Goal: Task Accomplishment & Management: Complete application form

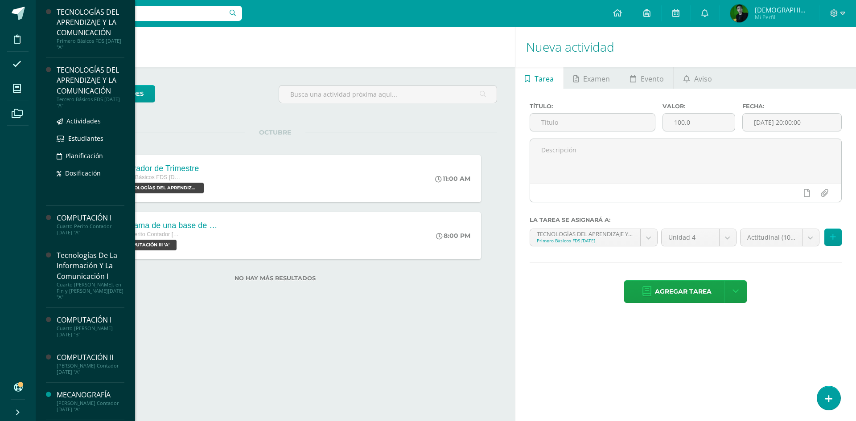
click at [63, 80] on div "TECNOLOGÍAS DEL APRENDIZAJE Y LA COMUNICACIÓN" at bounding box center [91, 80] width 68 height 31
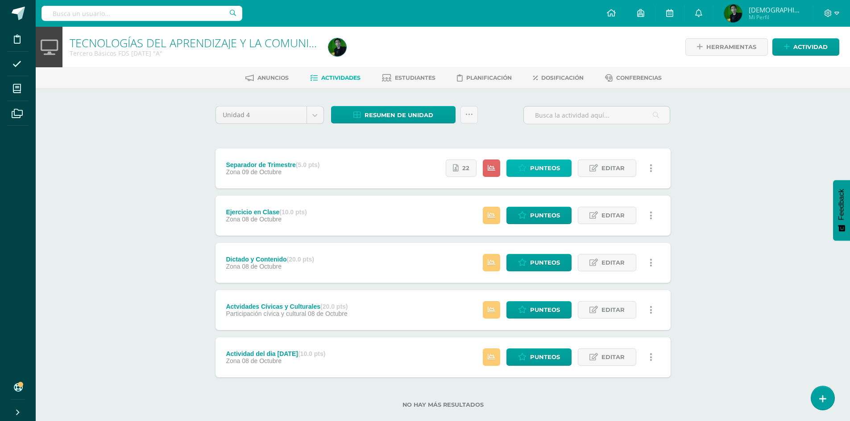
click at [545, 167] on span "Punteos" at bounding box center [545, 168] width 30 height 17
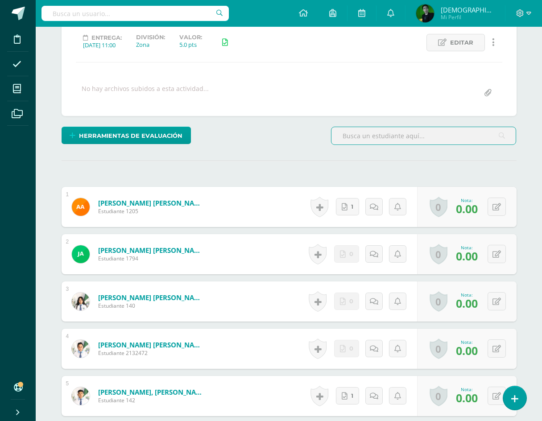
scroll to position [136, 0]
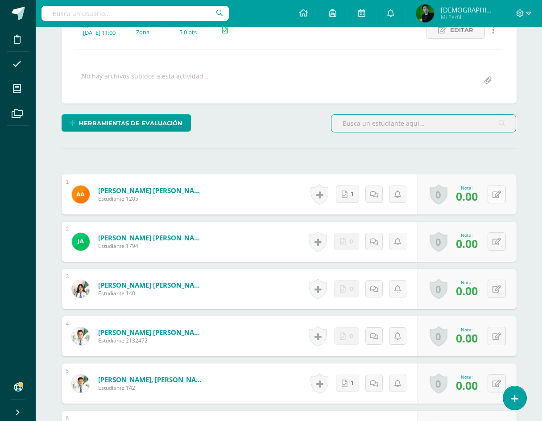
click at [500, 195] on icon at bounding box center [496, 195] width 8 height 8
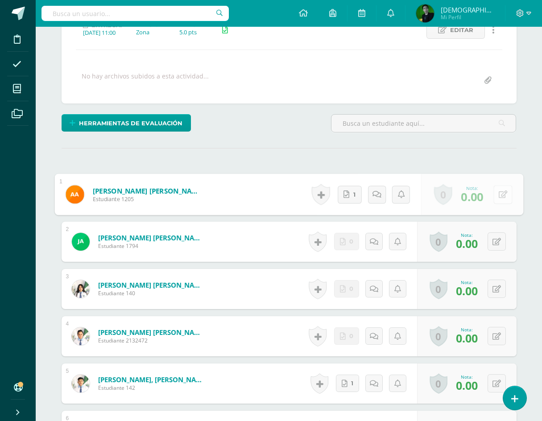
scroll to position [136, 0]
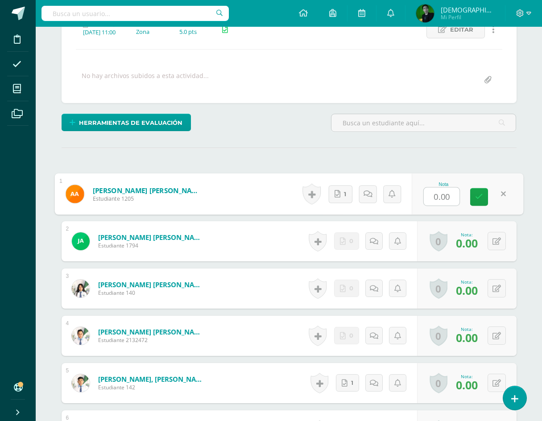
type input "5"
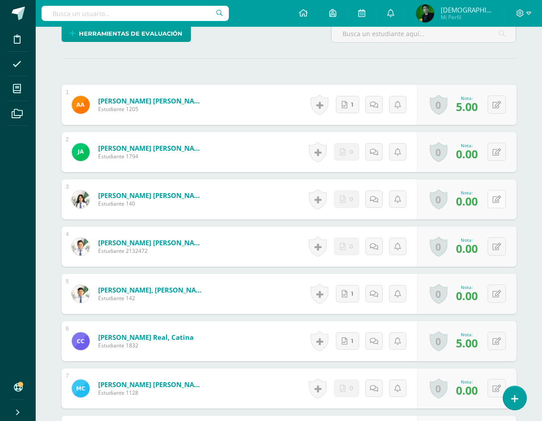
scroll to position [226, 0]
click at [504, 292] on button at bounding box center [497, 293] width 18 height 18
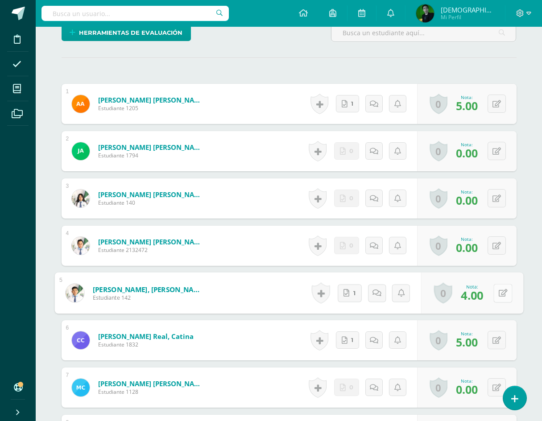
click at [497, 293] on button at bounding box center [502, 293] width 19 height 19
type input "5"
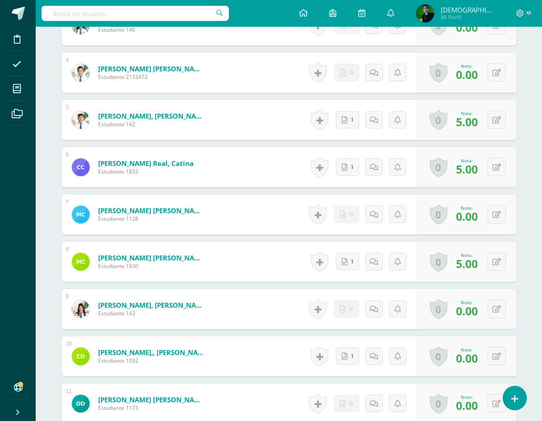
scroll to position [405, 0]
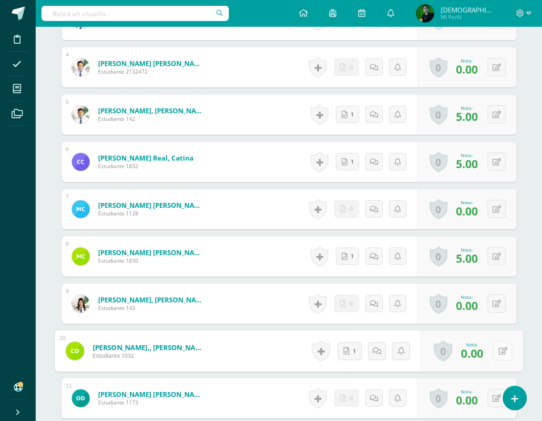
click at [499, 345] on button at bounding box center [502, 351] width 19 height 19
type input "5"
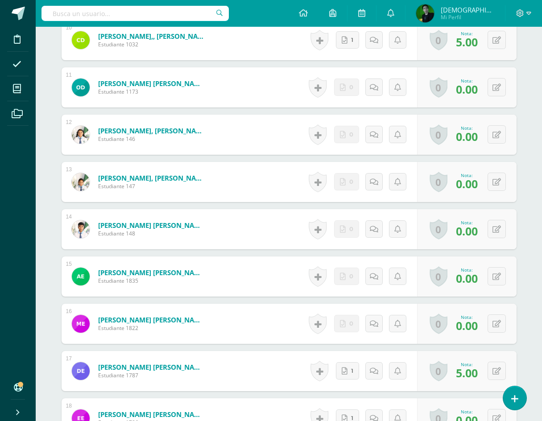
scroll to position [717, 0]
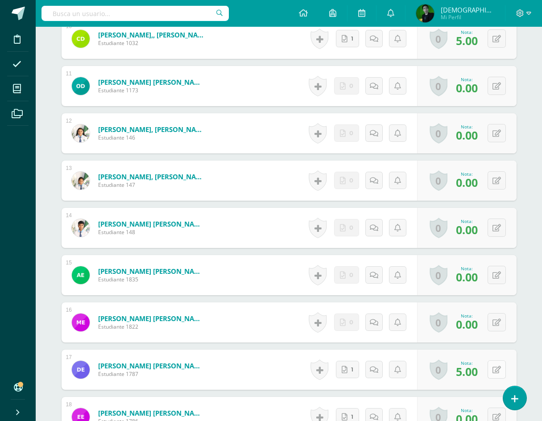
click at [500, 368] on icon at bounding box center [496, 370] width 8 height 8
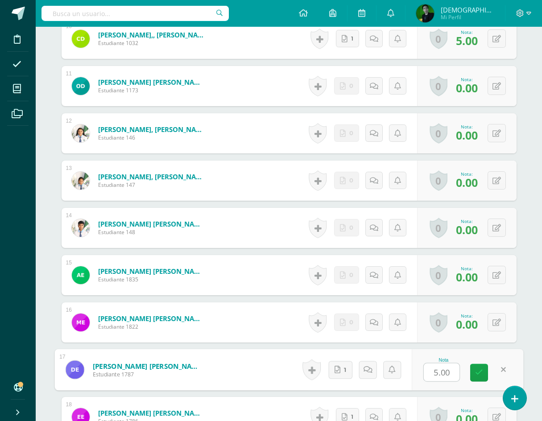
type input "5"
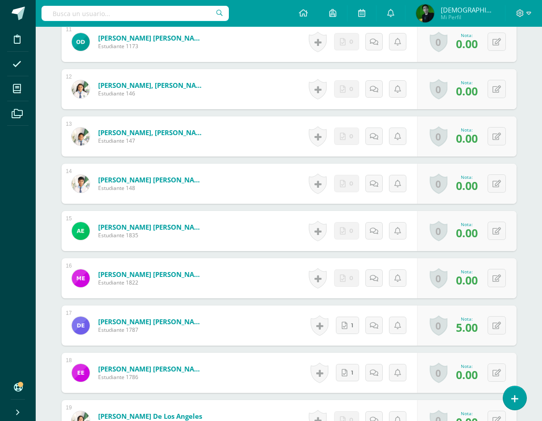
scroll to position [806, 0]
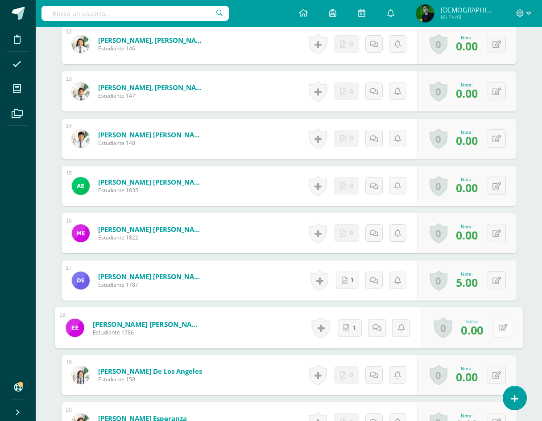
click at [496, 330] on button at bounding box center [502, 327] width 19 height 19
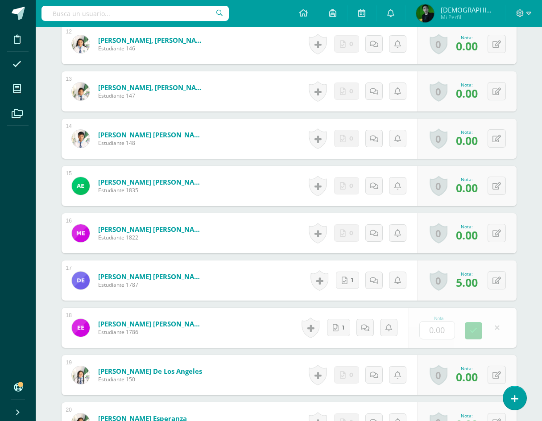
type input "5"
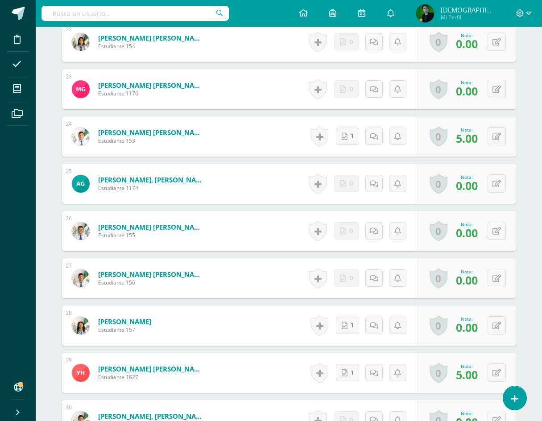
scroll to position [1297, 0]
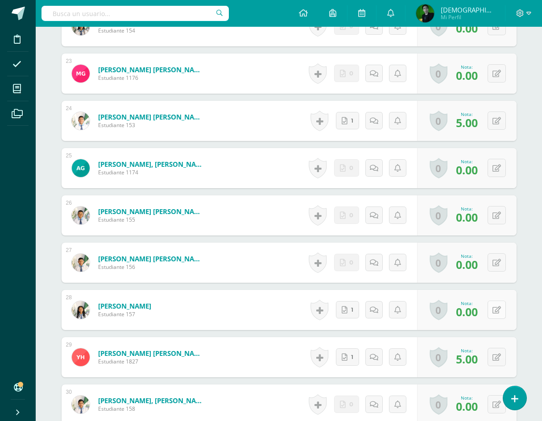
click at [503, 310] on button at bounding box center [497, 310] width 18 height 18
type input "5"
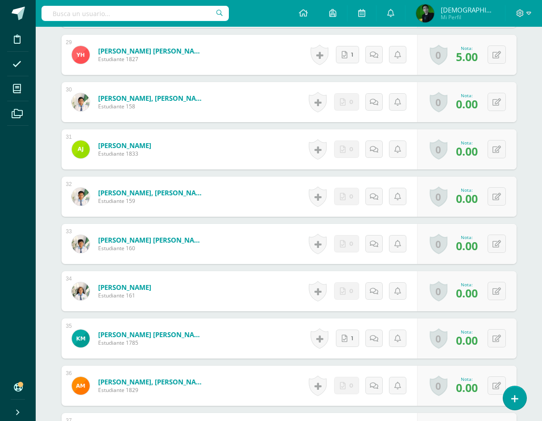
scroll to position [1609, 0]
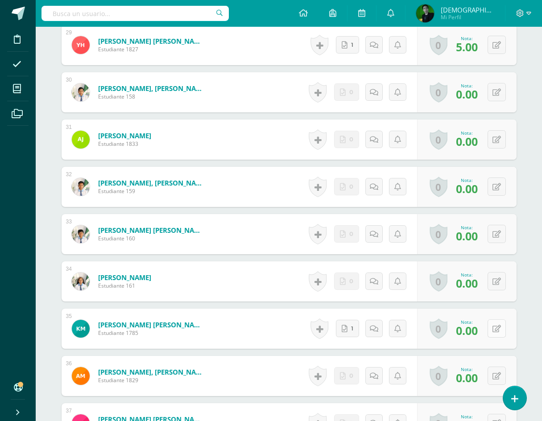
click at [495, 325] on button at bounding box center [497, 328] width 18 height 18
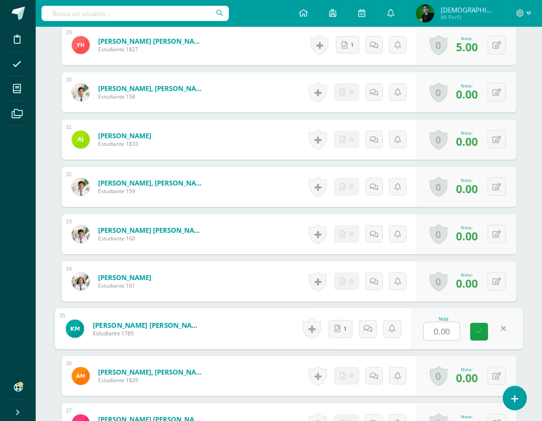
type input "5"
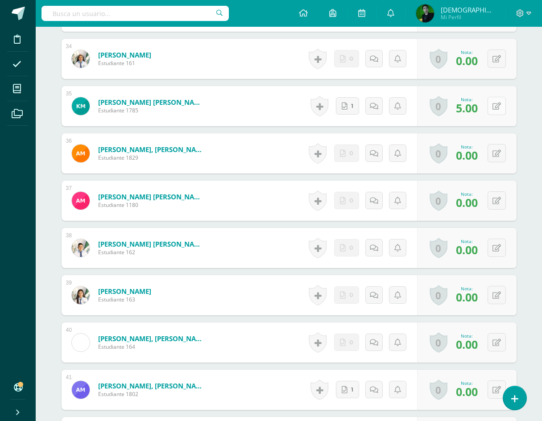
scroll to position [1876, 0]
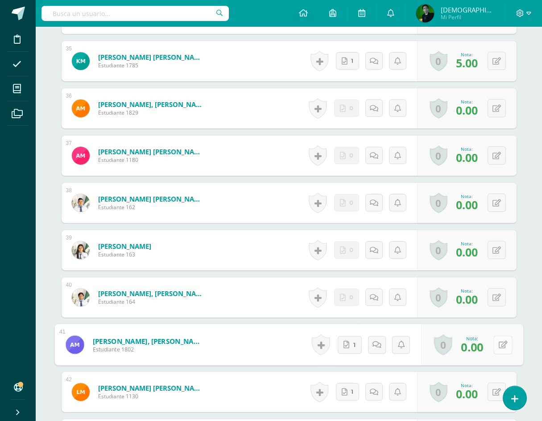
click at [501, 347] on button at bounding box center [502, 344] width 19 height 19
type input "5"
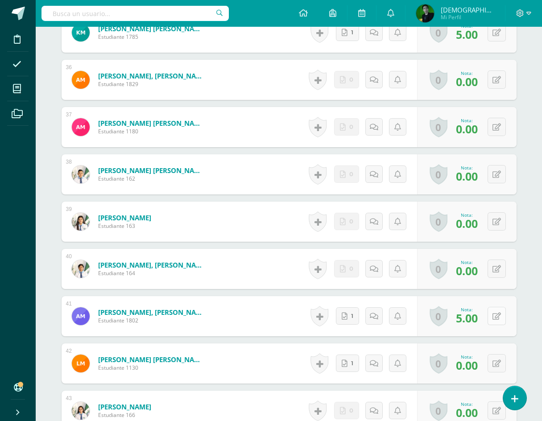
scroll to position [1921, 0]
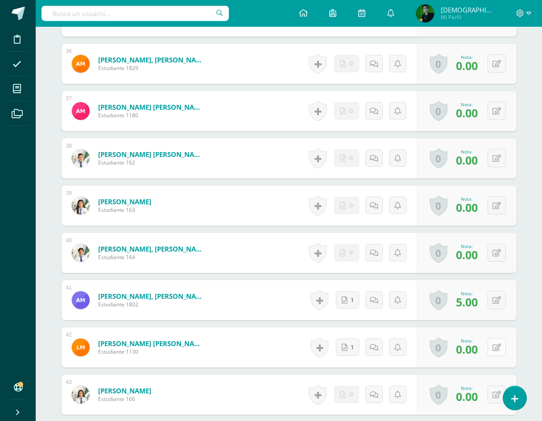
click at [502, 346] on button at bounding box center [497, 347] width 18 height 18
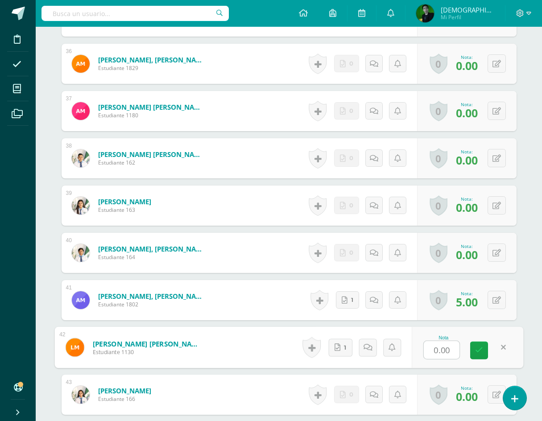
type input "5"
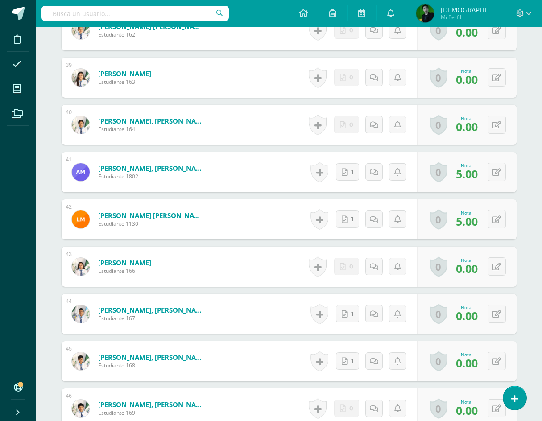
scroll to position [2055, 0]
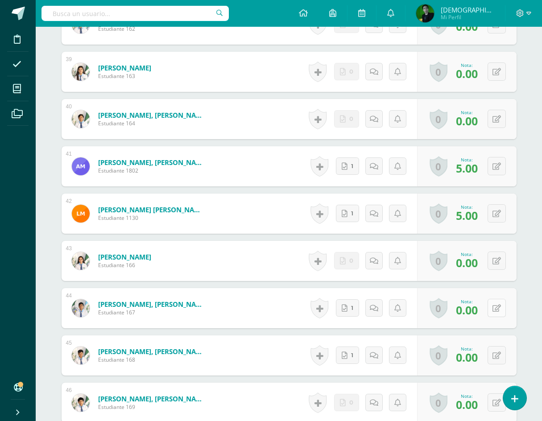
click at [502, 314] on button at bounding box center [497, 308] width 18 height 18
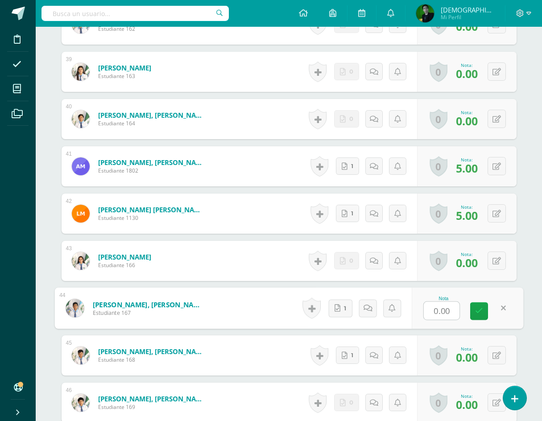
type input "5"
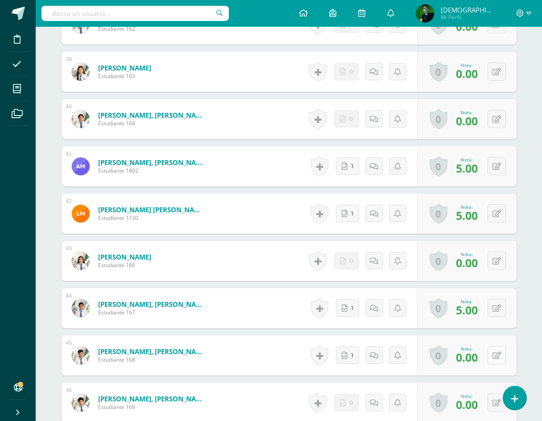
click at [500, 354] on icon at bounding box center [496, 356] width 8 height 8
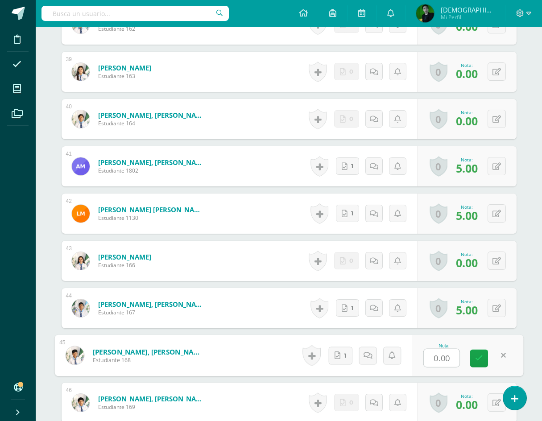
type input "5"
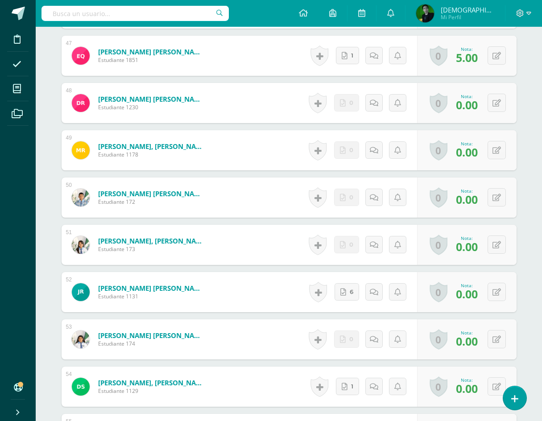
scroll to position [2456, 0]
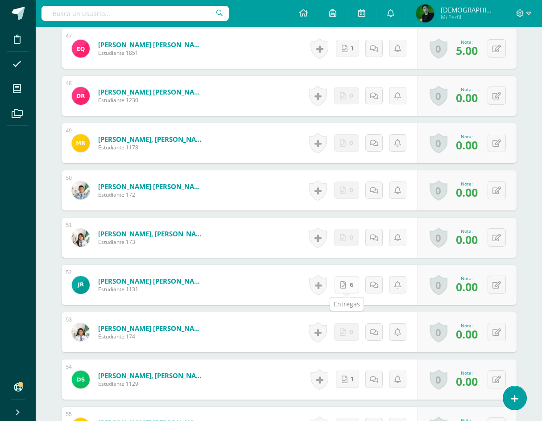
click at [356, 281] on link "6" at bounding box center [347, 284] width 25 height 17
click at [505, 285] on icon at bounding box center [502, 285] width 9 height 8
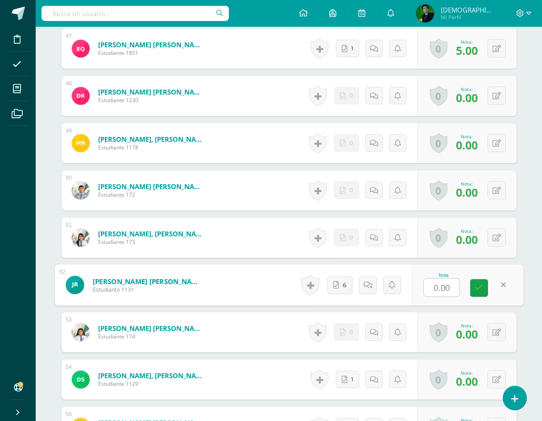
type input "5"
click at [477, 293] on link at bounding box center [479, 288] width 18 height 18
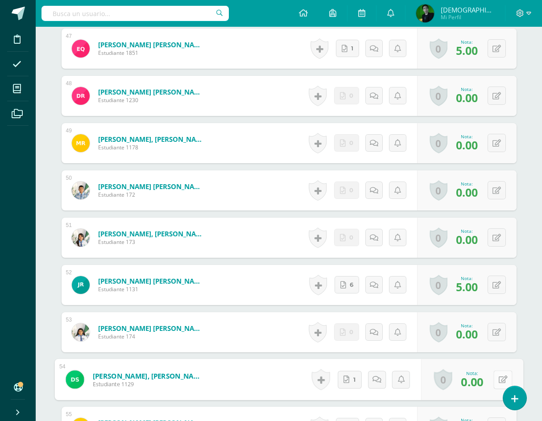
click at [494, 377] on button at bounding box center [502, 379] width 19 height 19
type input "5"
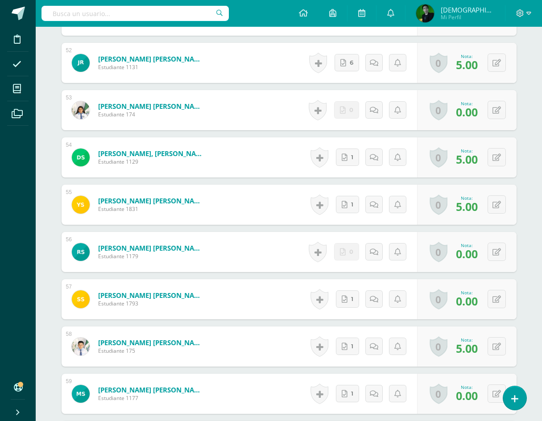
scroll to position [2679, 0]
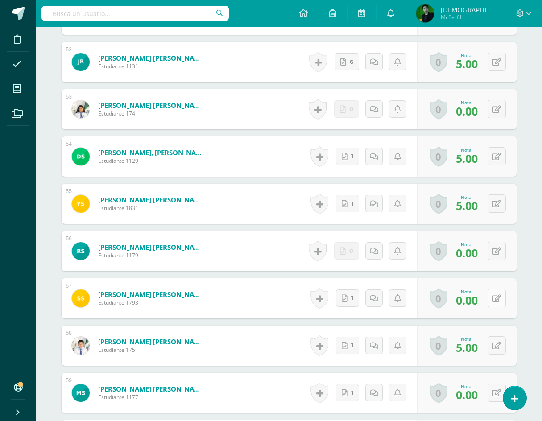
click at [495, 299] on button at bounding box center [497, 298] width 18 height 18
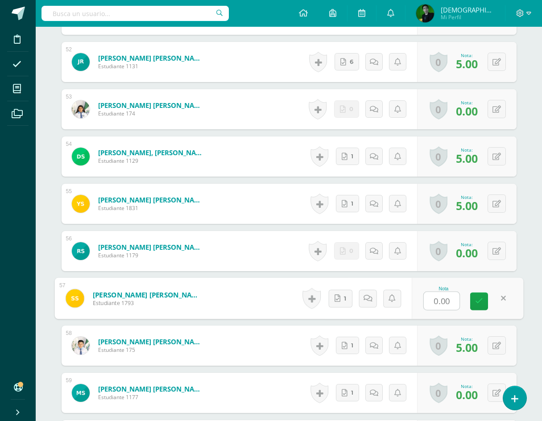
type input "5"
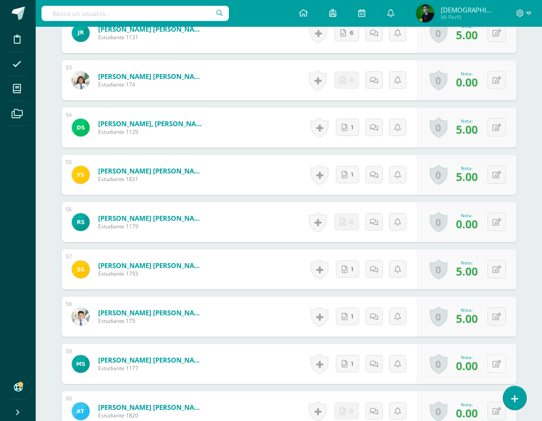
scroll to position [2724, 0]
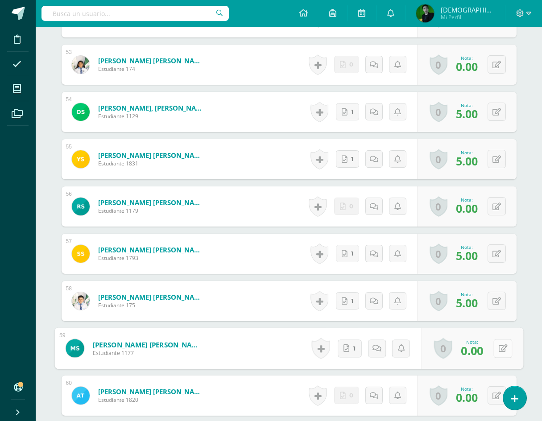
click at [496, 346] on button at bounding box center [502, 348] width 19 height 19
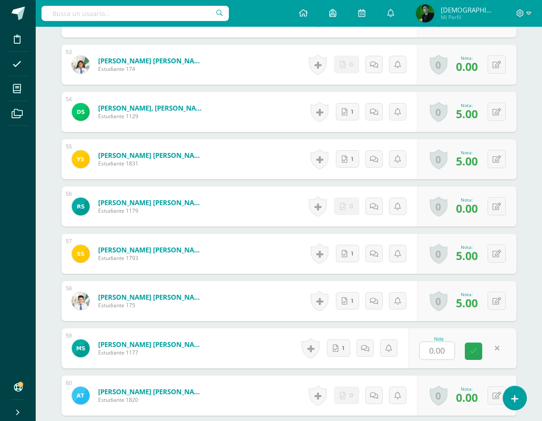
type input "5"
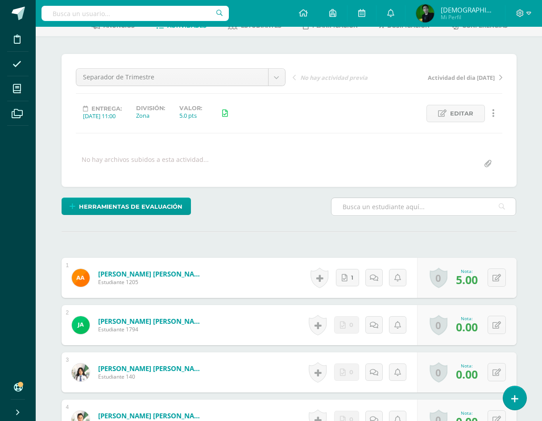
scroll to position [0, 0]
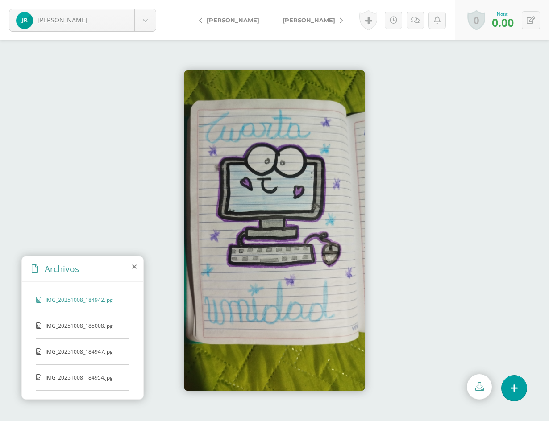
click at [117, 302] on div "IMG_20251008_184942.jpg" at bounding box center [82, 304] width 93 height 17
click at [112, 319] on div "IMG_20251008_184942.jpg IMG_20251008_185008.jpg IMG_20251008_184947.jpg IMG_202…" at bounding box center [82, 339] width 121 height 114
click at [106, 331] on div "IMG_20251008_185008.jpg" at bounding box center [82, 330] width 93 height 17
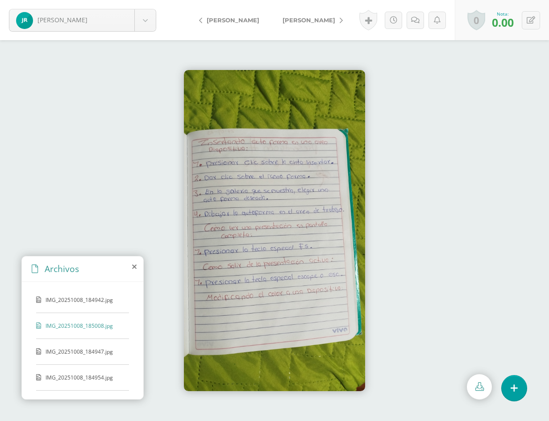
click at [107, 350] on span "IMG_20251008_184947.jpg" at bounding box center [81, 352] width 73 height 8
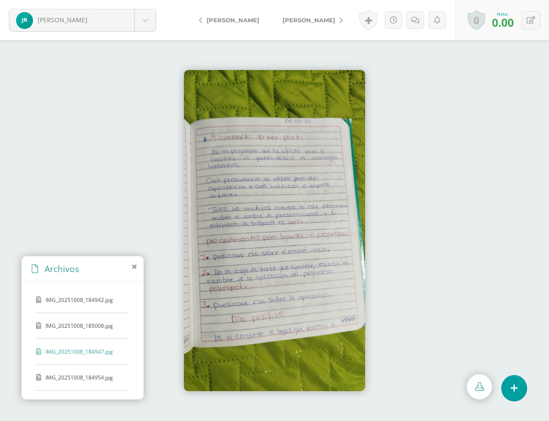
click at [104, 364] on div "IMG_20251008_184947.jpg" at bounding box center [82, 356] width 93 height 17
